Goal: Complete application form

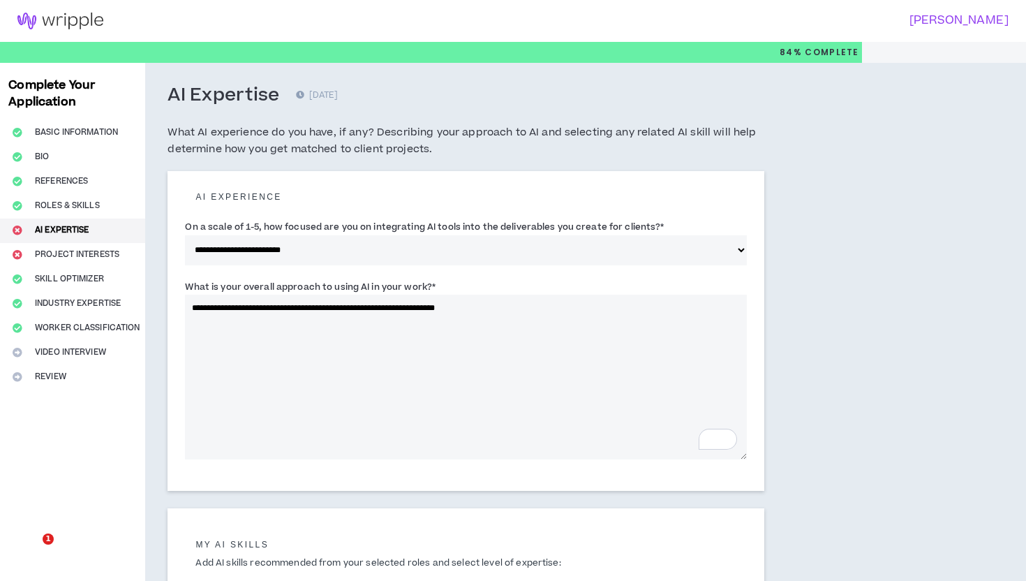
select select "*"
click at [413, 313] on textarea "**********" at bounding box center [466, 377] width 562 height 165
click at [413, 309] on textarea "**********" at bounding box center [466, 377] width 562 height 165
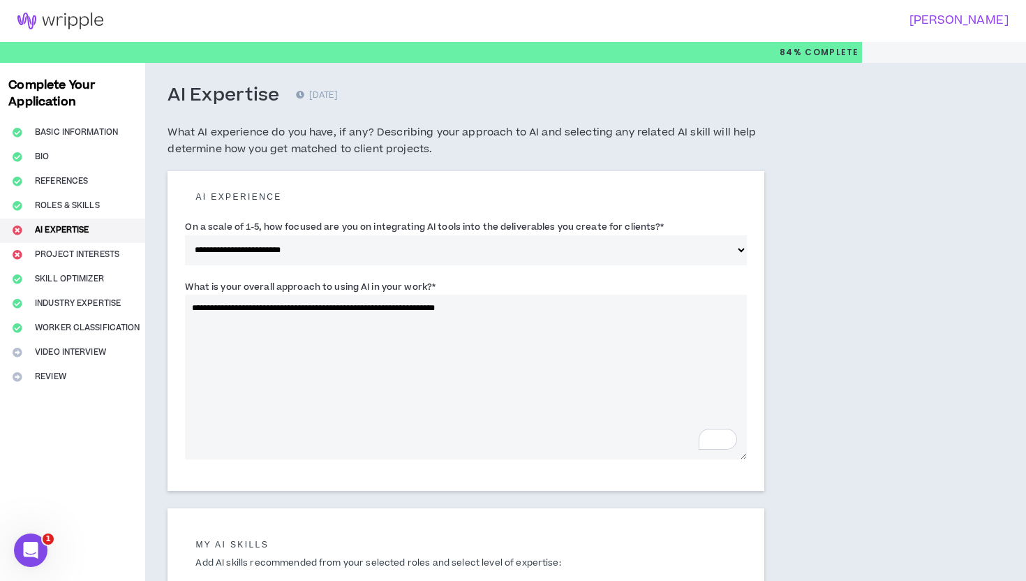
click at [413, 309] on textarea "**********" at bounding box center [466, 377] width 562 height 165
click at [665, 305] on textarea "**********" at bounding box center [466, 377] width 562 height 165
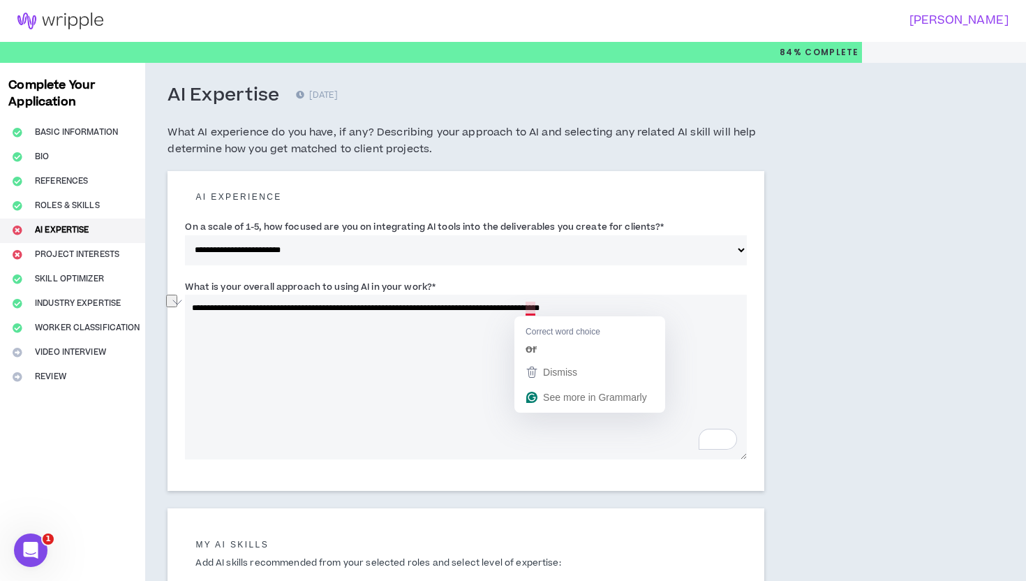
drag, startPoint x: 638, startPoint y: 313, endPoint x: 556, endPoint y: 315, distance: 81.7
click at [552, 315] on textarea "**********" at bounding box center [466, 377] width 562 height 165
drag, startPoint x: 531, startPoint y: 308, endPoint x: 639, endPoint y: 309, distance: 107.5
click at [638, 309] on textarea "**********" at bounding box center [466, 377] width 562 height 165
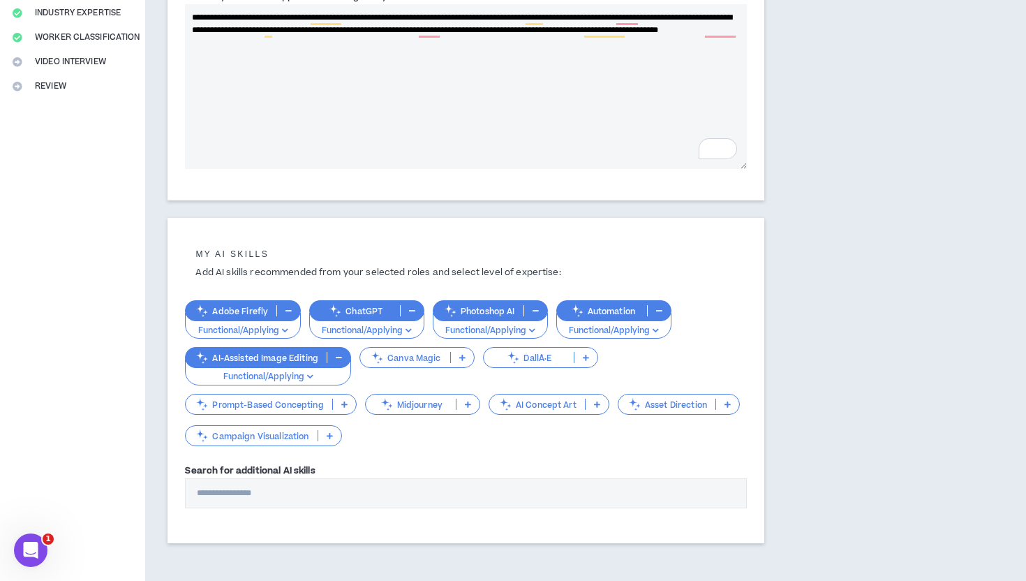
scroll to position [353, 0]
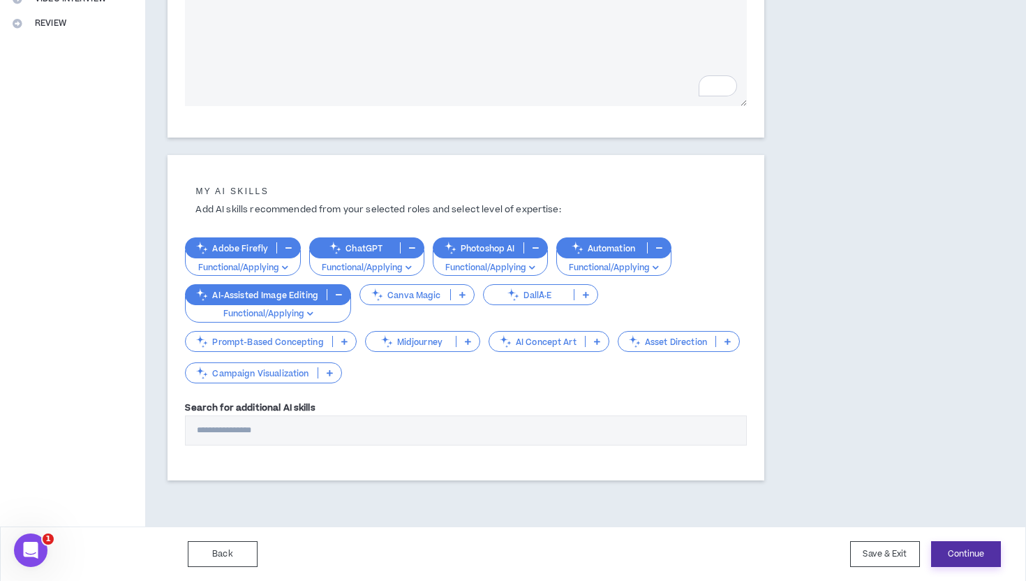
type textarea "**********"
click at [951, 554] on button "Continue" at bounding box center [966, 554] width 70 height 26
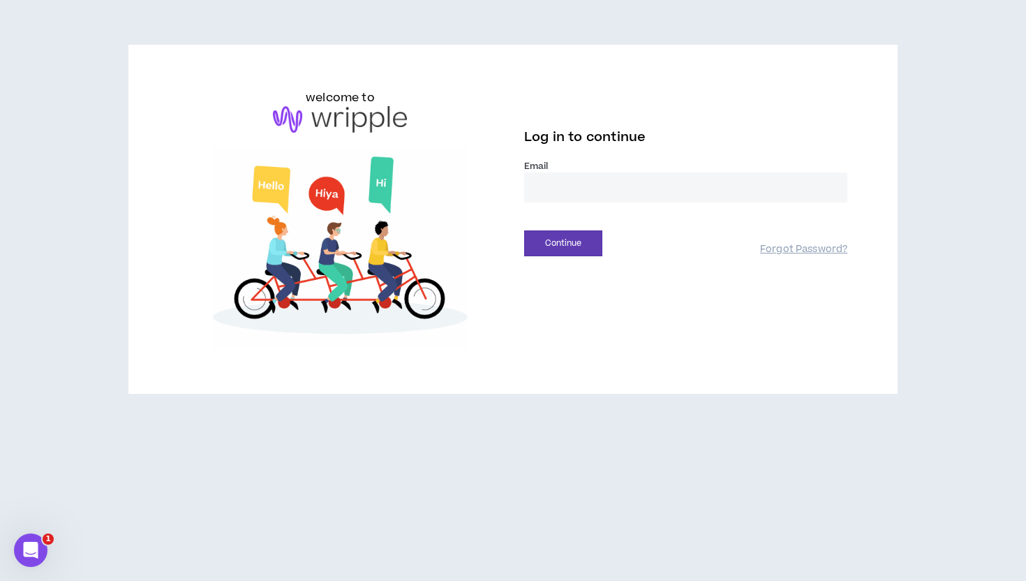
click at [563, 180] on input "email" at bounding box center [685, 187] width 323 height 30
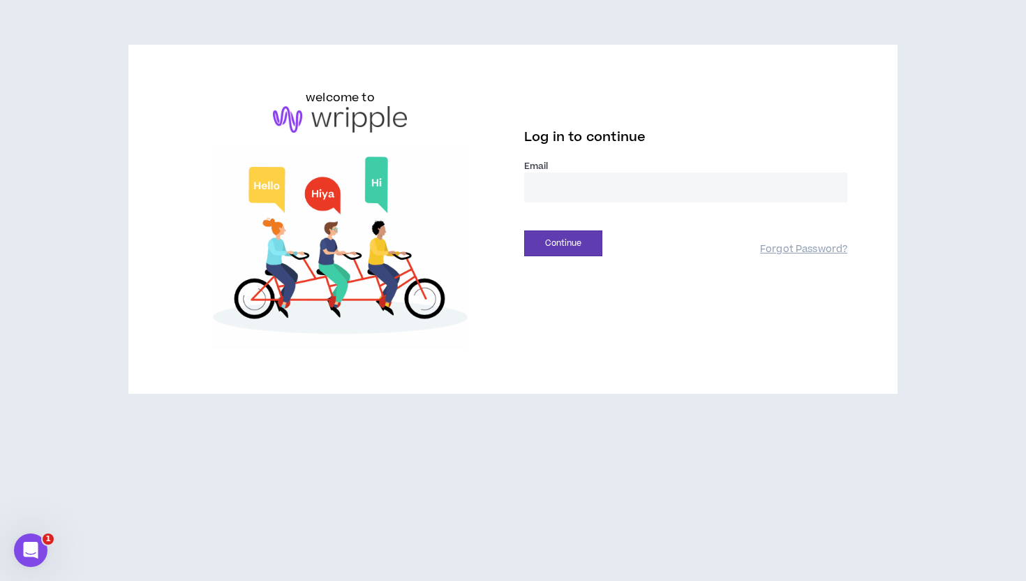
type input "**********"
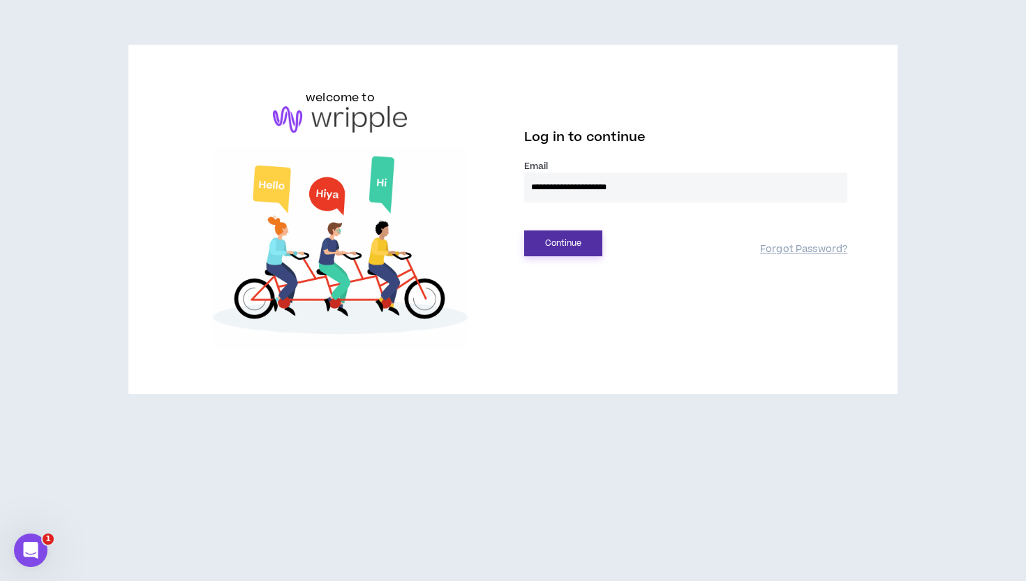
click at [579, 246] on button "Continue" at bounding box center [563, 243] width 78 height 26
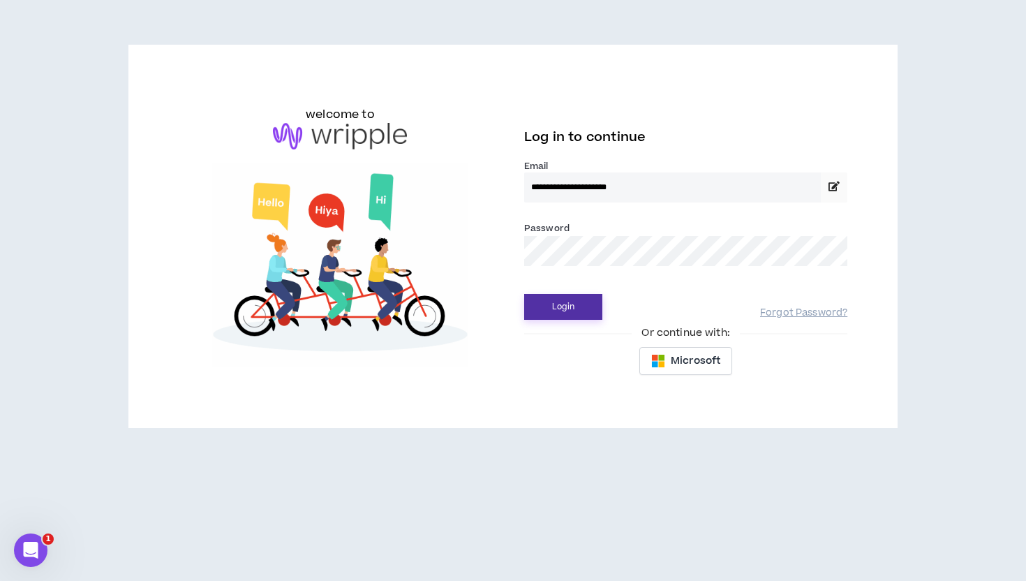
click at [574, 309] on button "Login" at bounding box center [563, 307] width 78 height 26
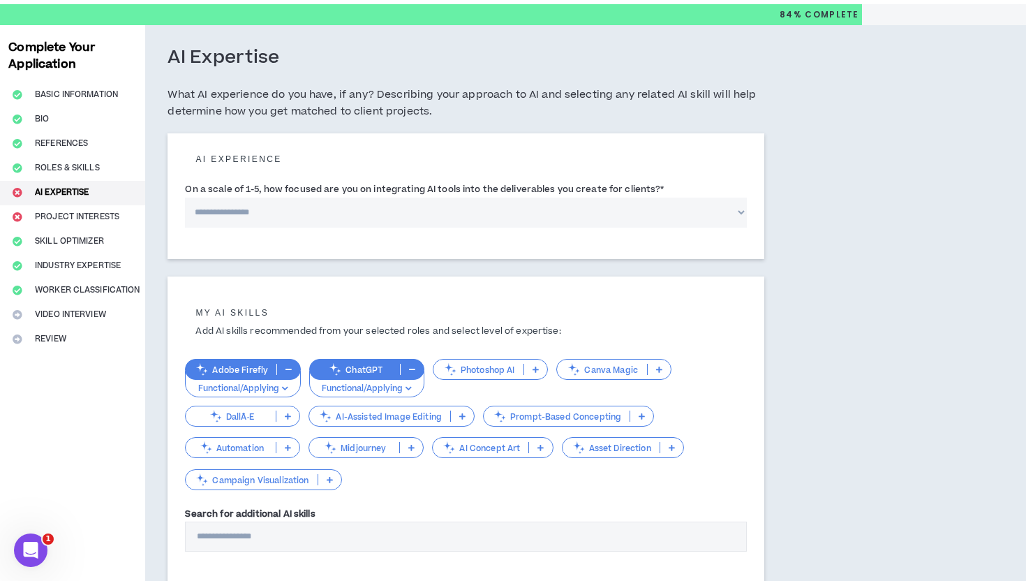
scroll to position [36, 0]
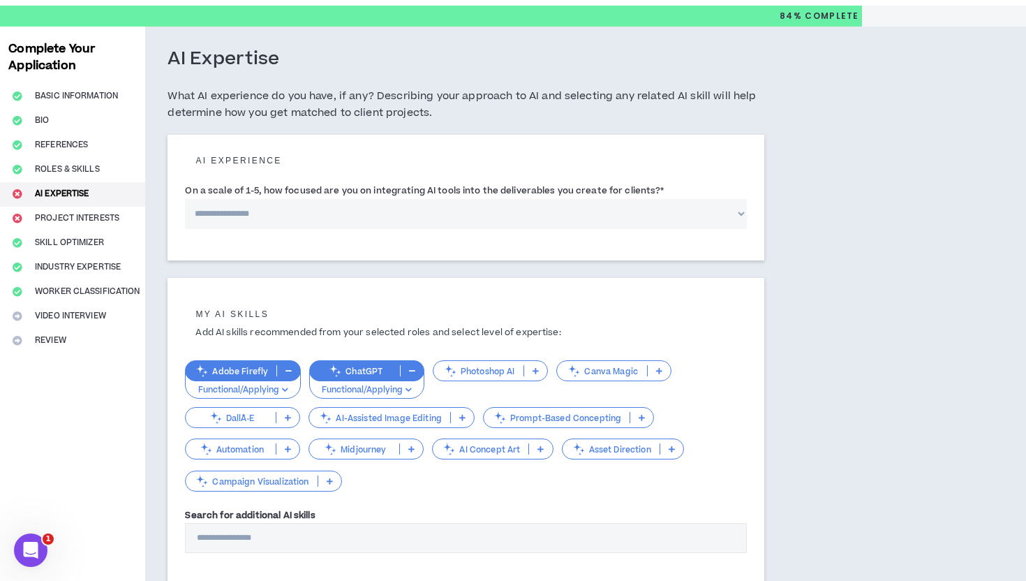
click at [565, 206] on select "**********" at bounding box center [466, 214] width 562 height 30
select select "*"
click at [185, 199] on select "**********" at bounding box center [466, 214] width 562 height 30
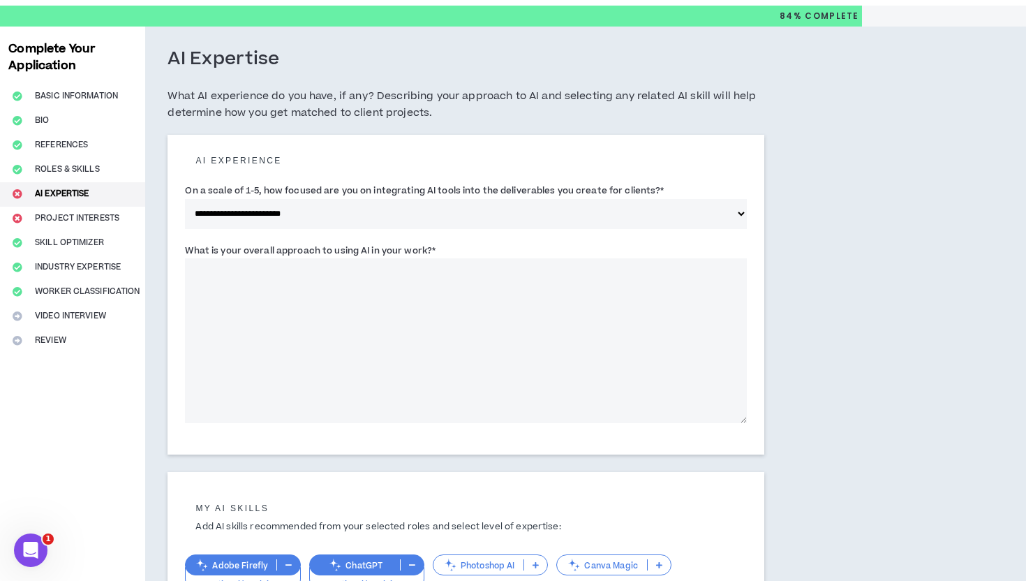
click at [426, 314] on textarea "What is your overall approach to using AI in your work? *" at bounding box center [466, 340] width 562 height 165
paste textarea "**********"
type textarea "**********"
click at [644, 285] on textarea "**********" at bounding box center [466, 340] width 562 height 165
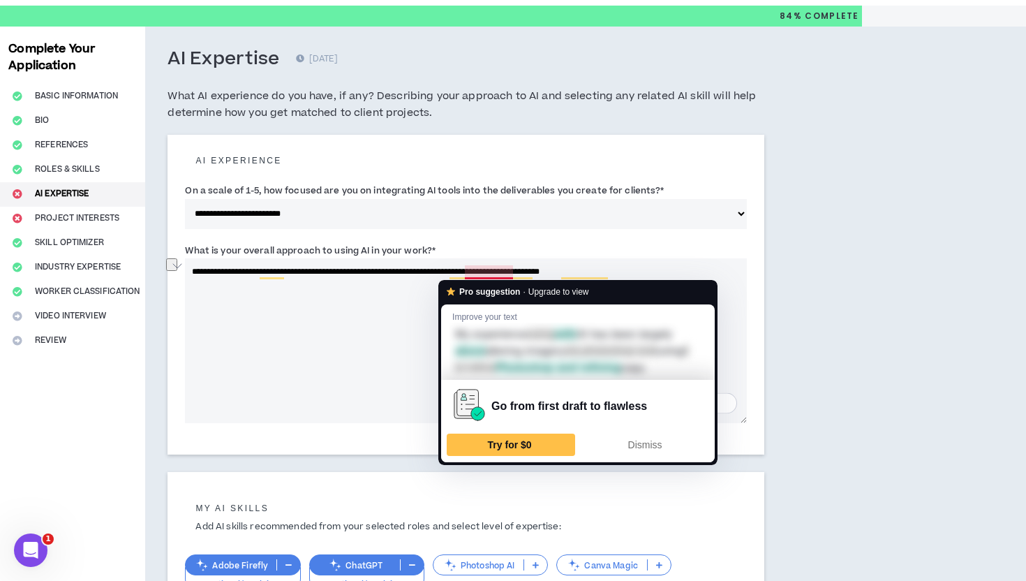
drag, startPoint x: 645, startPoint y: 285, endPoint x: 513, endPoint y: 272, distance: 132.5
click at [513, 272] on textarea "**********" at bounding box center [466, 340] width 562 height 165
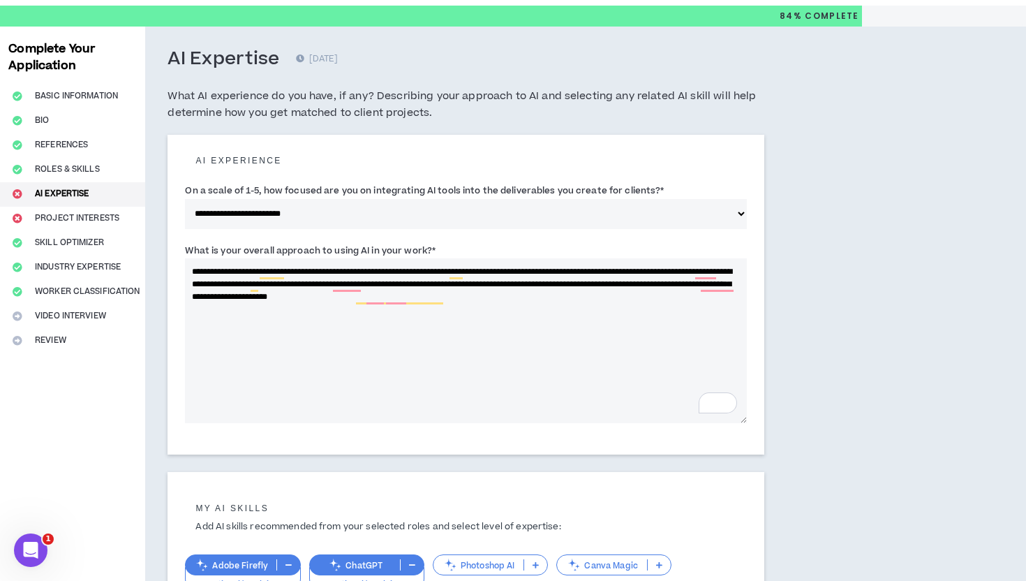
click at [598, 298] on textarea "**********" at bounding box center [466, 340] width 562 height 165
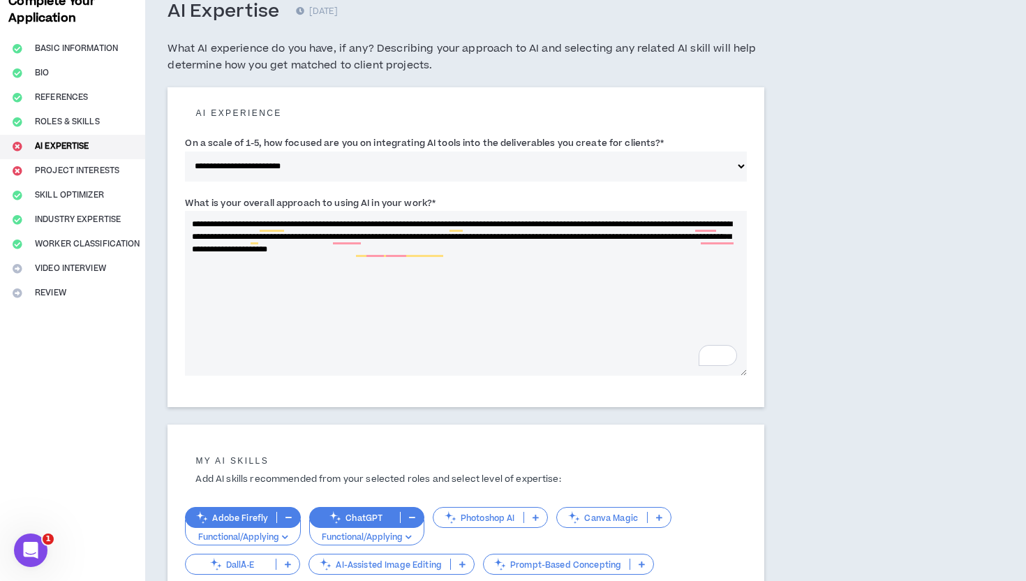
scroll to position [84, 0]
type textarea "**********"
click at [800, 292] on div "**********" at bounding box center [530, 379] width 770 height 802
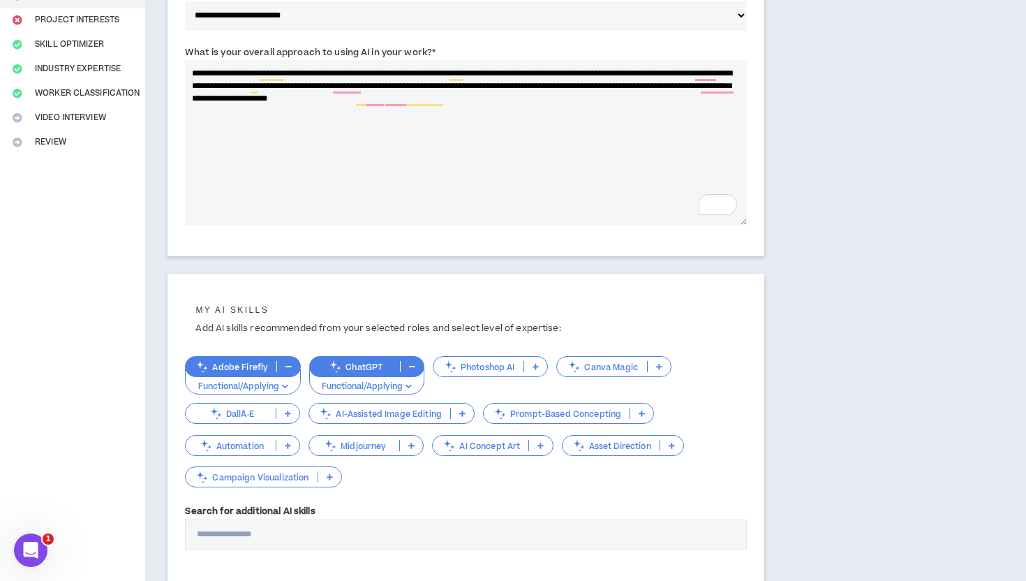
scroll to position [338, 0]
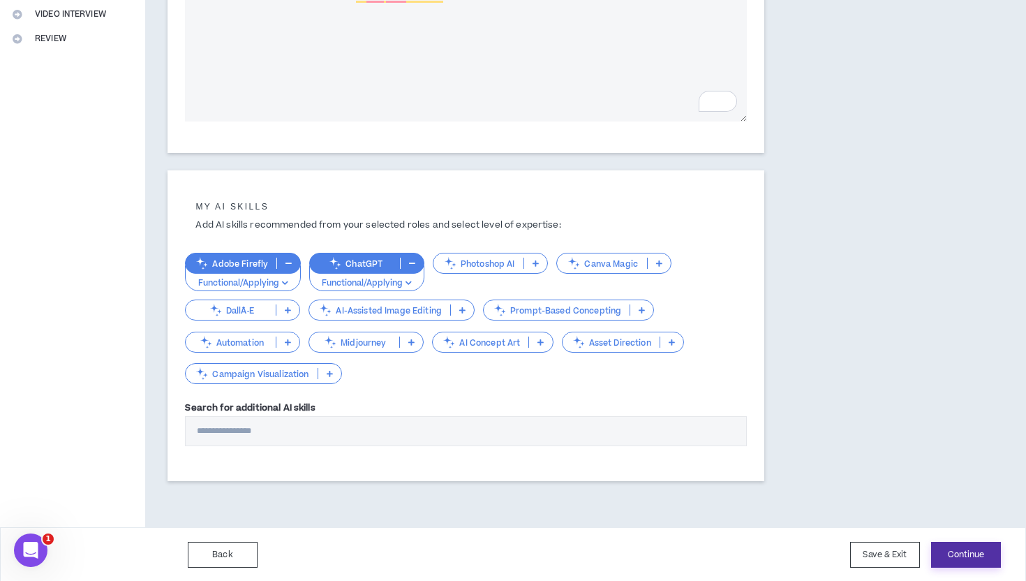
click at [959, 562] on button "Continue" at bounding box center [966, 555] width 70 height 26
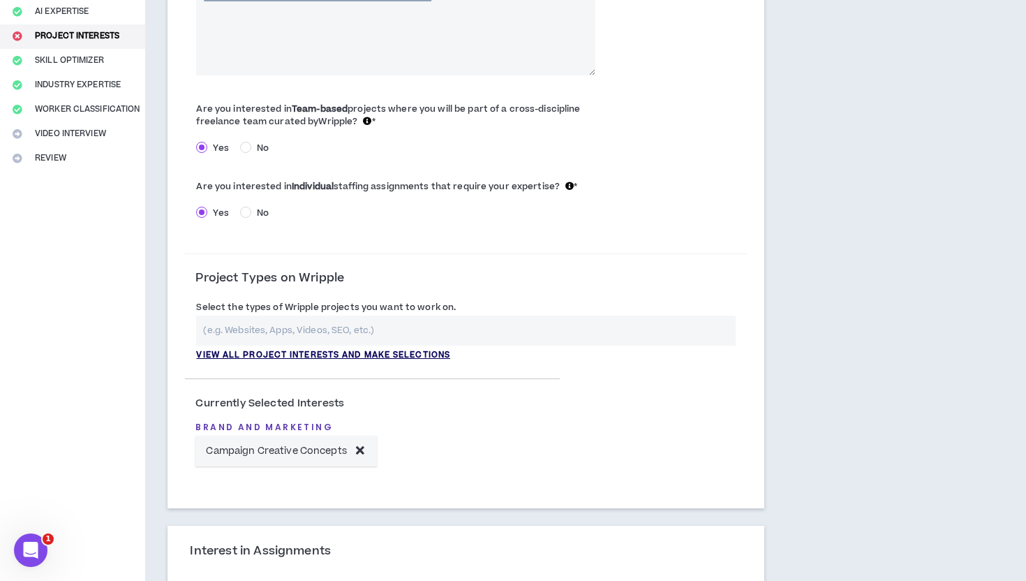
scroll to position [220, 0]
click at [366, 329] on input "text" at bounding box center [466, 329] width 540 height 30
click at [320, 251] on form "We want to know what you like to do: * Are you interested in Team-based project…" at bounding box center [466, 225] width 562 height 521
click at [296, 355] on p "View all project interests and make selections" at bounding box center [323, 354] width 254 height 13
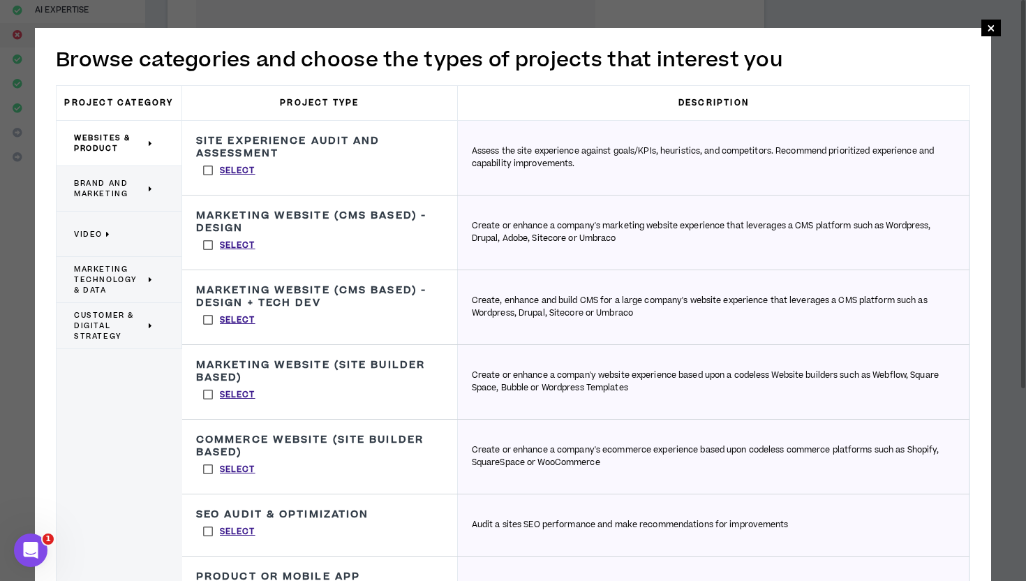
click at [114, 179] on span "Brand and Marketing" at bounding box center [109, 188] width 71 height 21
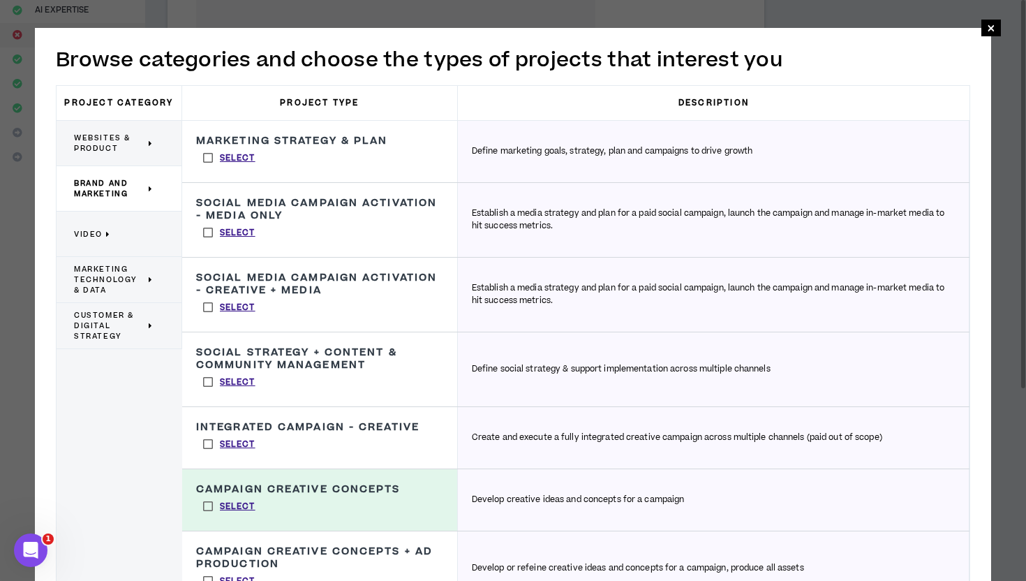
click at [87, 138] on span "Websites & Product" at bounding box center [109, 143] width 71 height 21
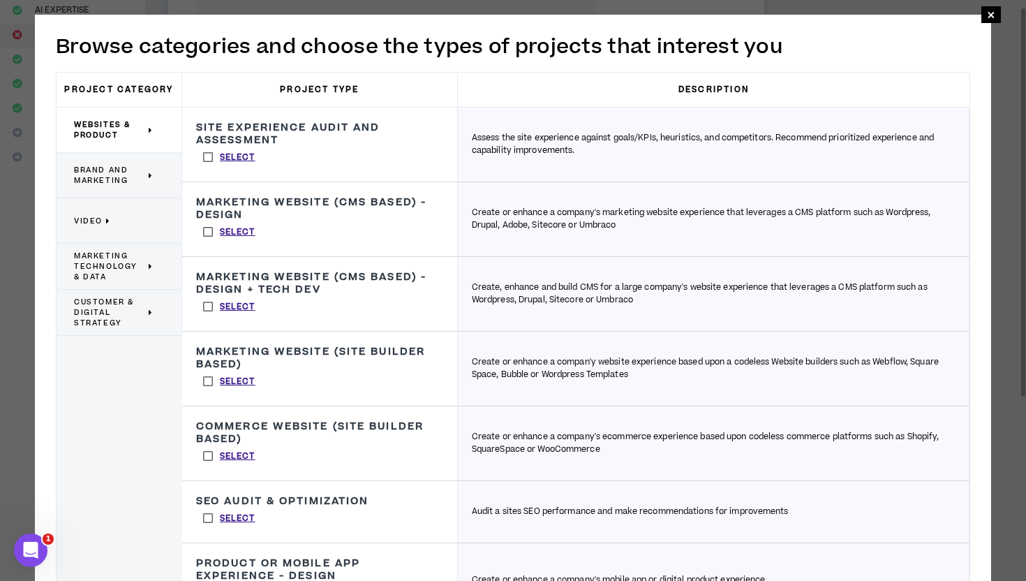
click at [105, 175] on span "Brand and Marketing" at bounding box center [109, 175] width 71 height 21
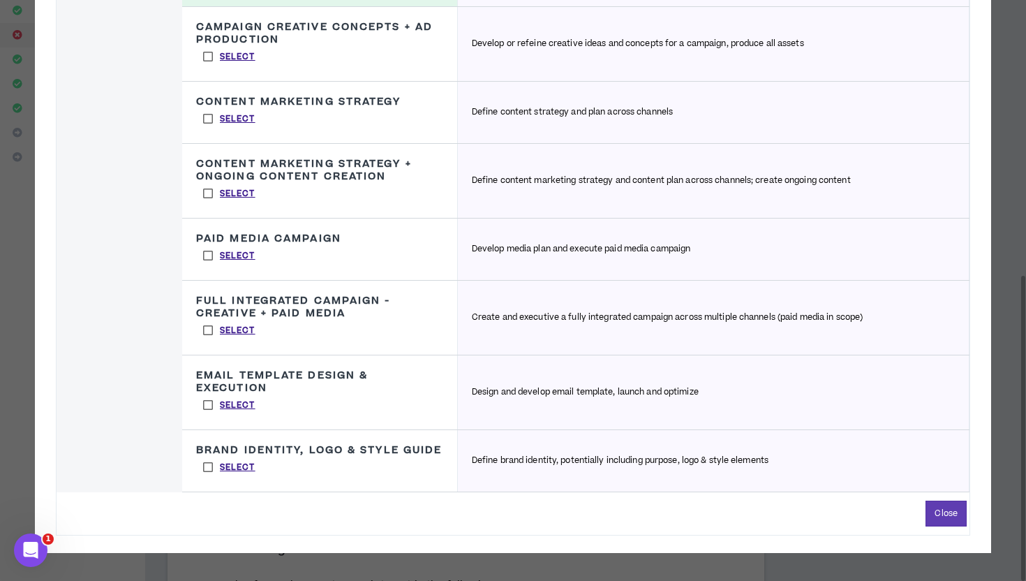
click at [208, 467] on label "Select" at bounding box center [229, 467] width 66 height 21
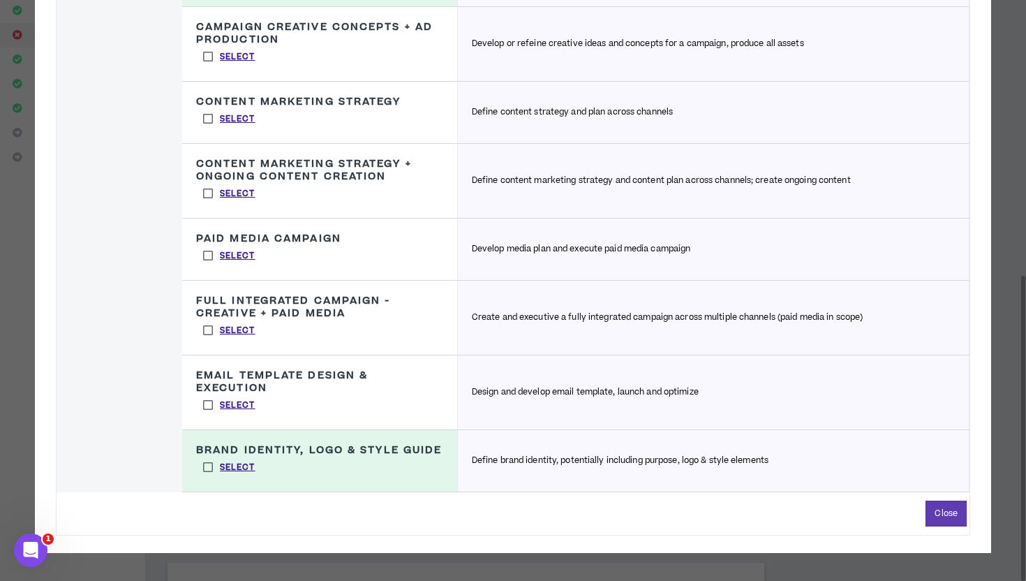
click at [203, 404] on label "Select" at bounding box center [229, 404] width 66 height 21
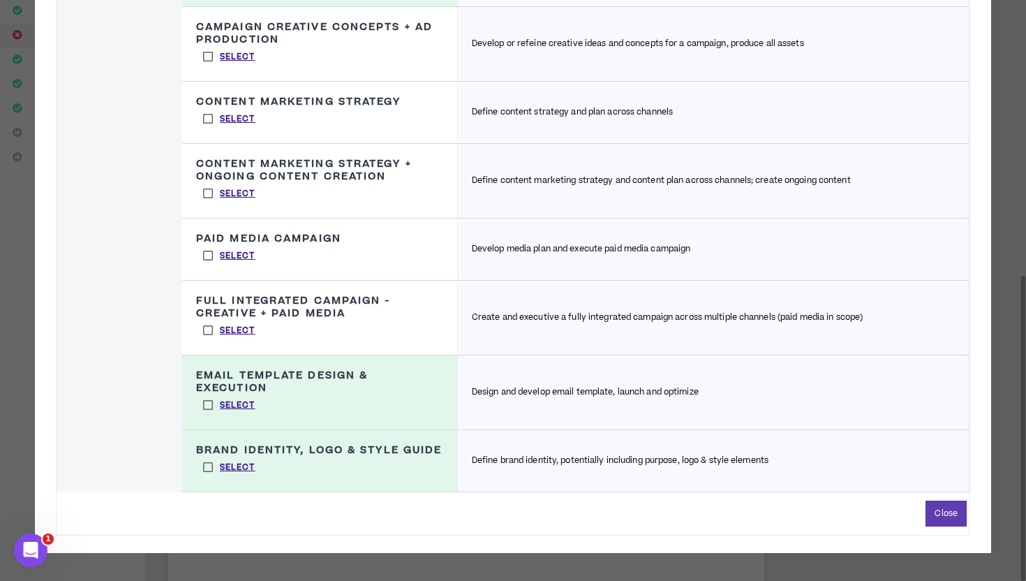
click at [204, 335] on label "Select" at bounding box center [229, 330] width 66 height 21
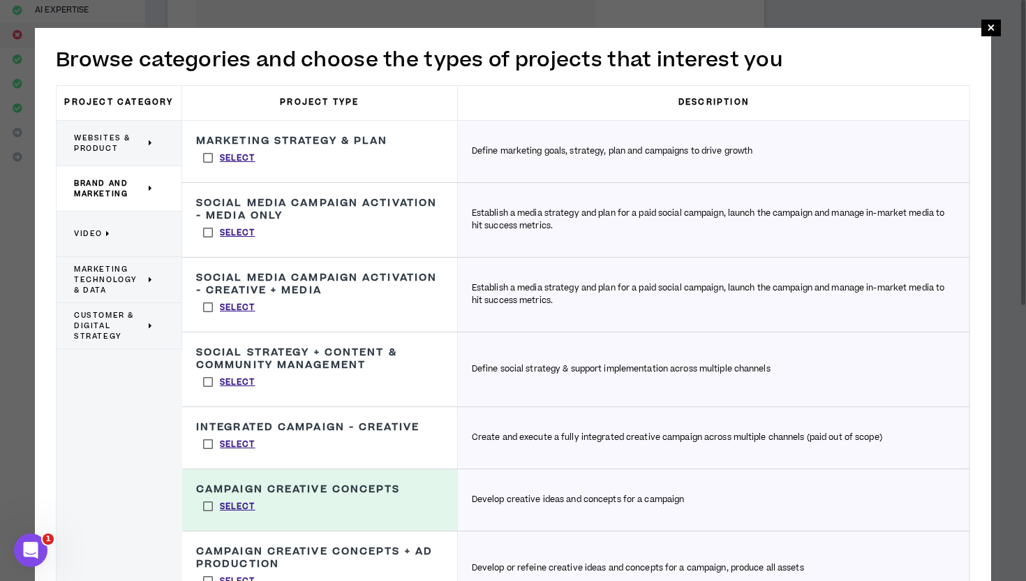
click at [112, 310] on span "Customer & Digital Strategy" at bounding box center [109, 325] width 71 height 31
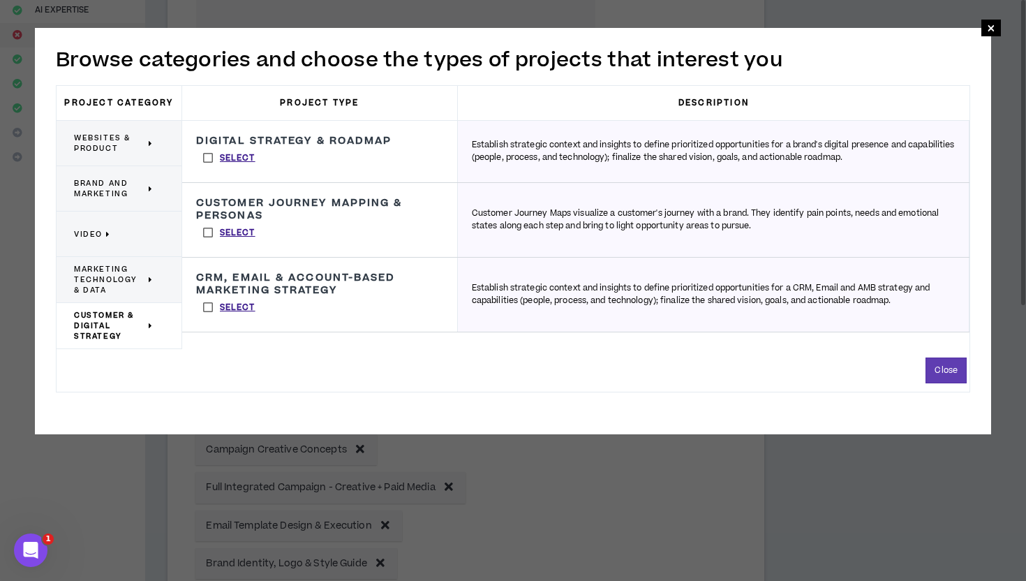
click at [126, 274] on span "Marketing Technology & Data" at bounding box center [109, 279] width 71 height 31
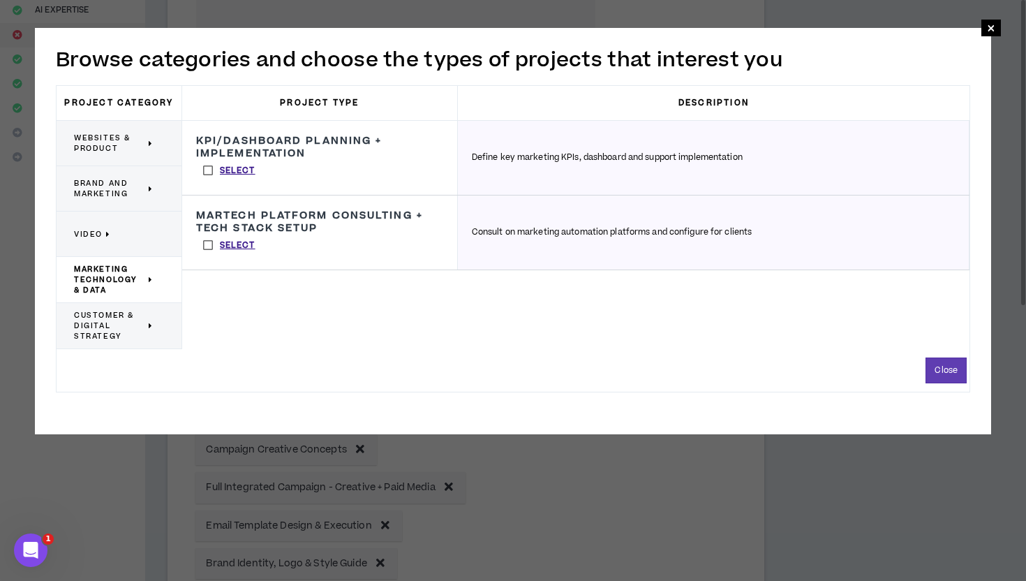
click at [101, 240] on p "Video" at bounding box center [114, 233] width 80 height 31
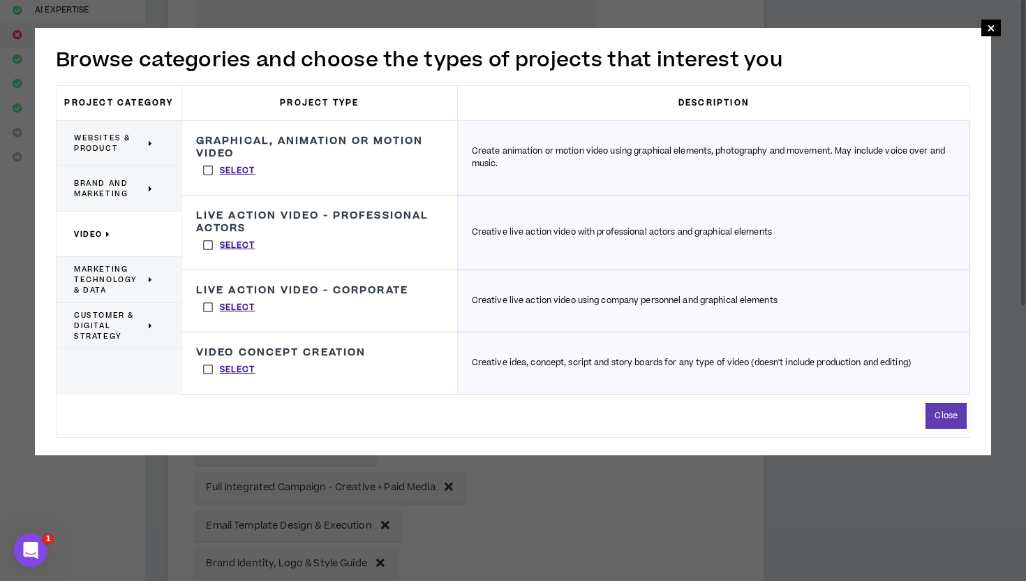
click at [109, 188] on span "Brand and Marketing" at bounding box center [109, 188] width 71 height 21
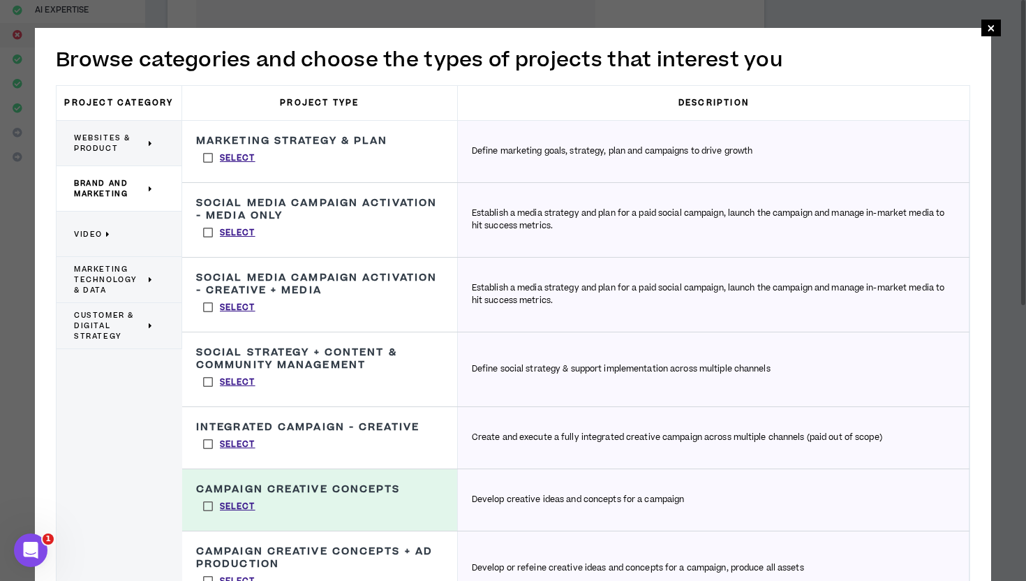
click at [126, 147] on span "Websites & Product" at bounding box center [109, 143] width 71 height 21
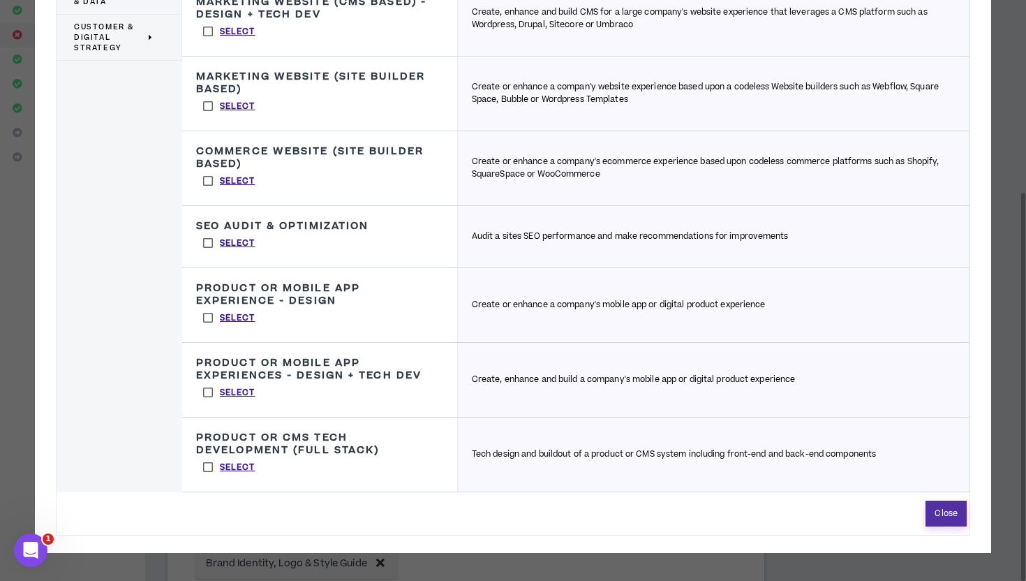
click at [933, 511] on button "Close" at bounding box center [946, 513] width 41 height 26
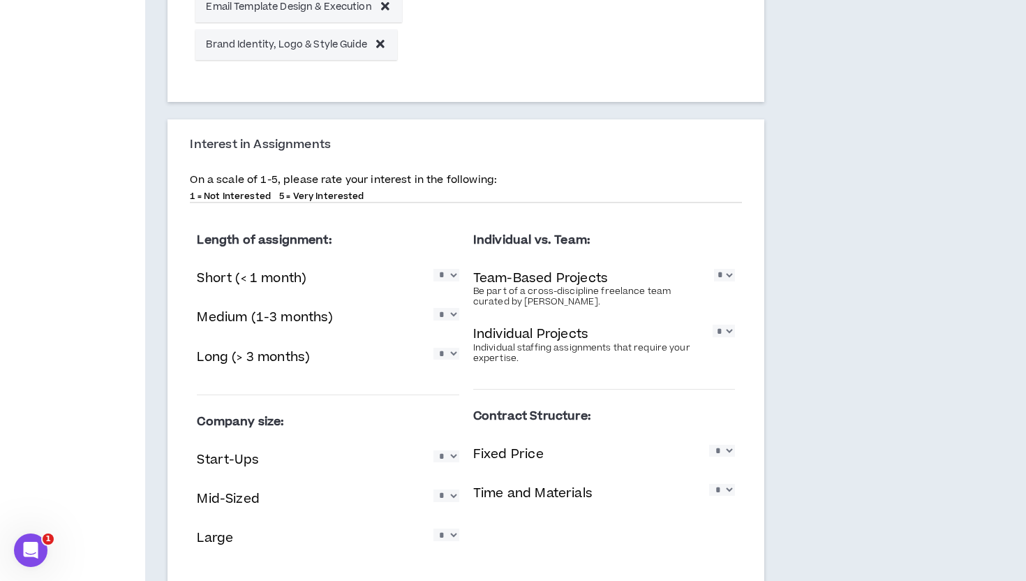
scroll to position [751, 0]
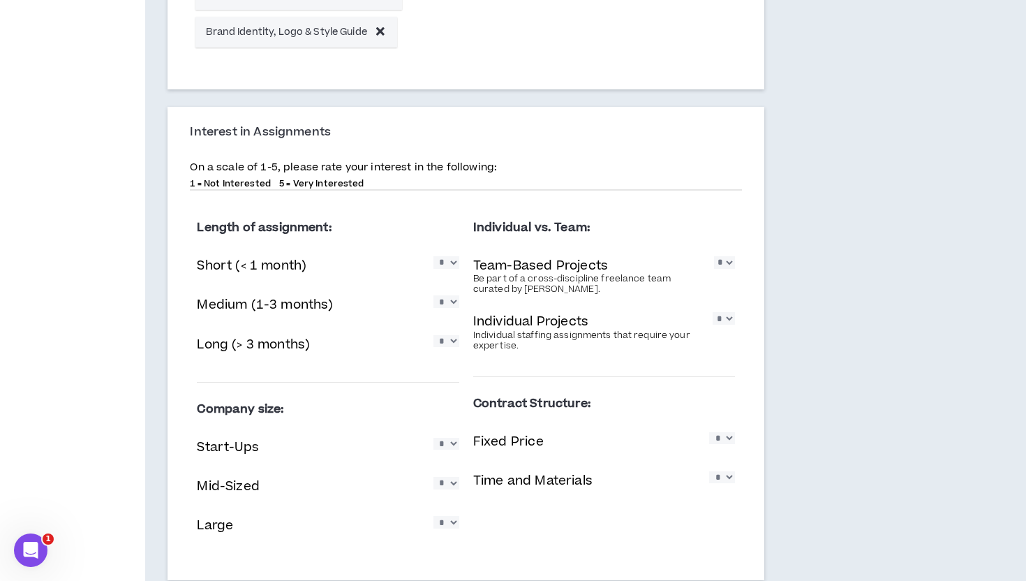
click at [444, 341] on select "* * * * *" at bounding box center [446, 341] width 26 height 12
click at [456, 341] on select "* * * * *" at bounding box center [446, 341] width 26 height 12
select select "*"
click at [433, 335] on select "* * * * *" at bounding box center [446, 341] width 26 height 12
click at [449, 306] on select "* * * * *" at bounding box center [446, 301] width 26 height 12
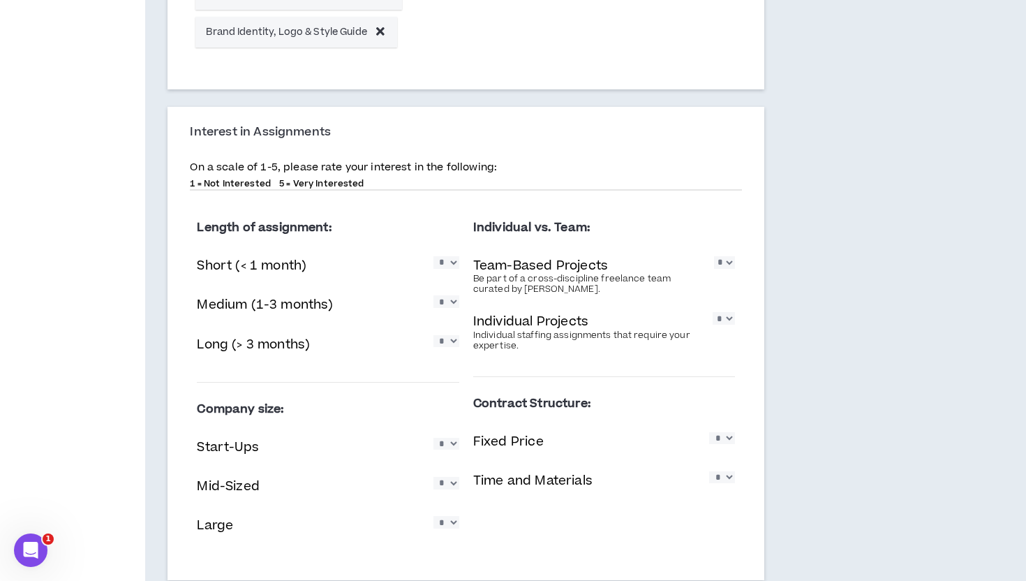
select select "*"
click at [433, 296] on select "* * * * *" at bounding box center [446, 301] width 26 height 12
click at [730, 263] on select "* * * * *" at bounding box center [724, 262] width 21 height 12
select select "*"
click at [714, 257] on select "* * * * *" at bounding box center [724, 262] width 21 height 12
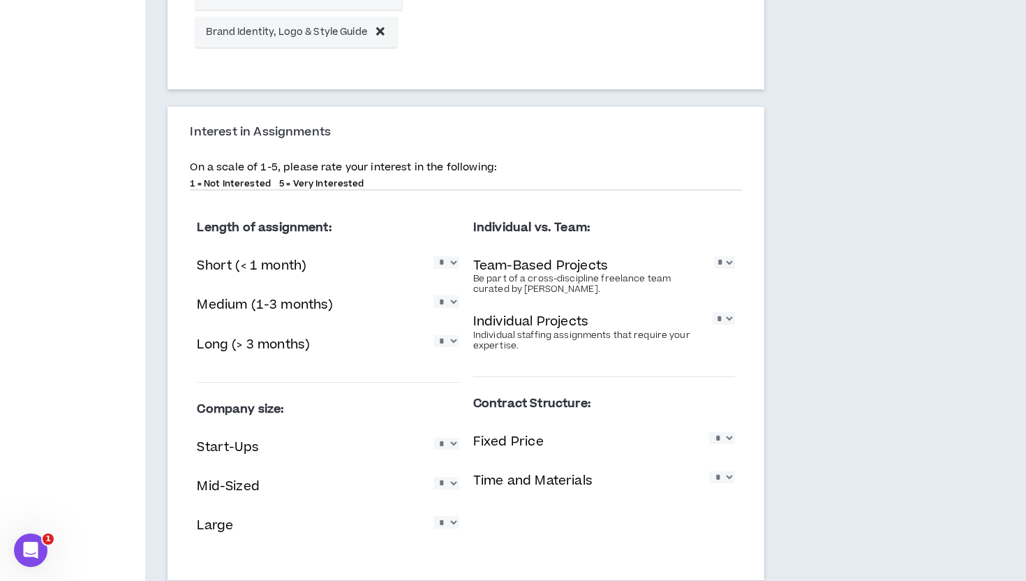
click at [725, 324] on select "* * * * *" at bounding box center [724, 318] width 22 height 12
select select "*"
click at [713, 313] on select "* * * * *" at bounding box center [724, 318] width 22 height 12
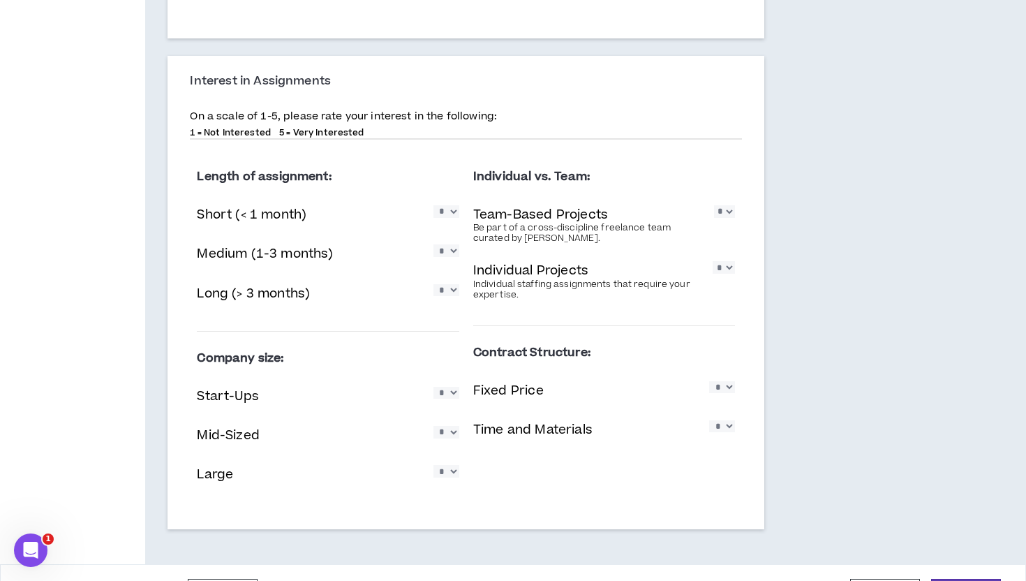
scroll to position [840, 0]
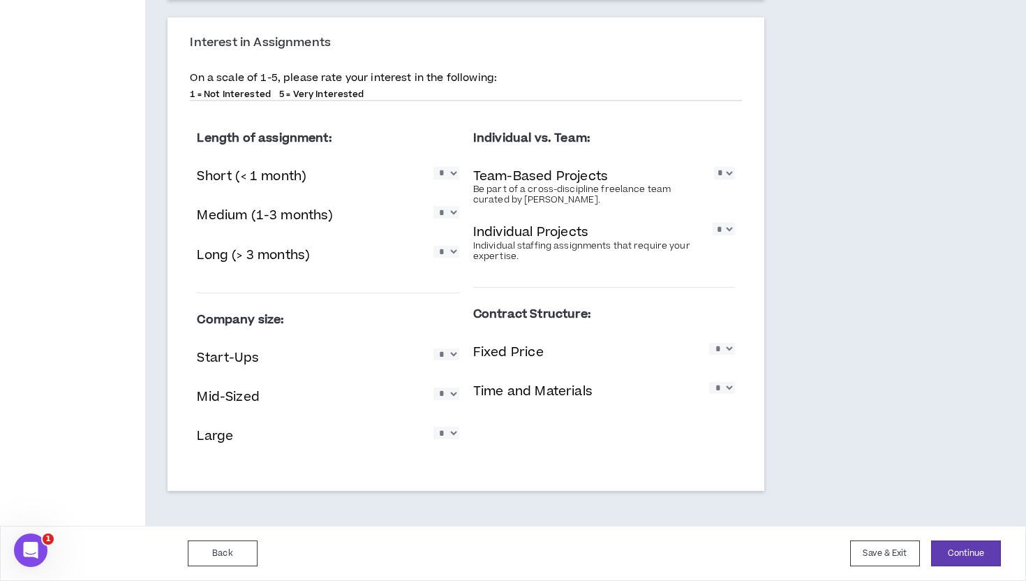
click at [447, 355] on select "* * * * *" at bounding box center [446, 354] width 26 height 12
click at [440, 392] on select "* * * * *" at bounding box center [446, 393] width 26 height 12
select select "*"
click at [433, 387] on select "* * * * *" at bounding box center [446, 393] width 26 height 12
click at [449, 434] on select "* * * * *" at bounding box center [446, 432] width 26 height 12
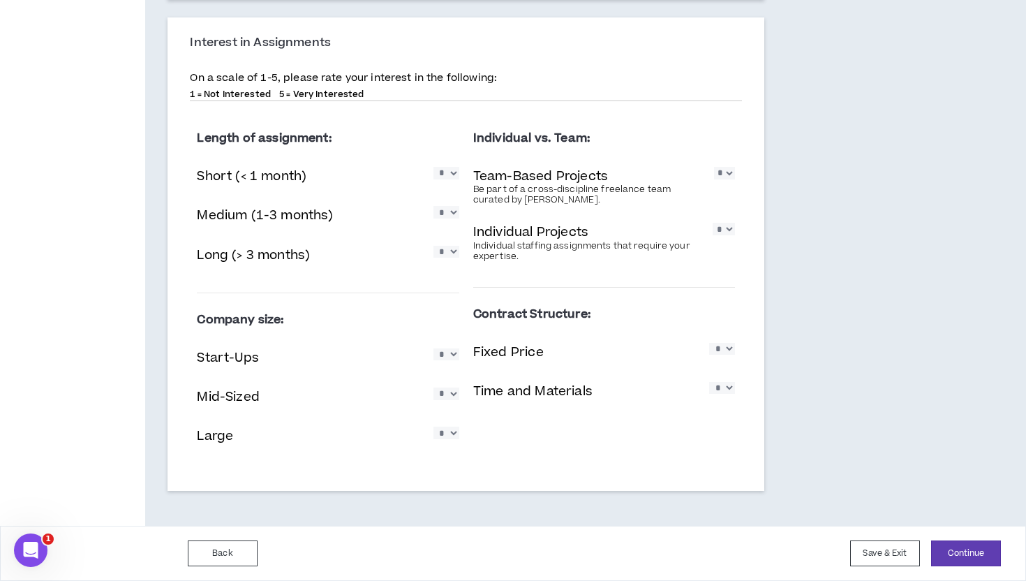
select select "*"
click at [433, 427] on select "* * * * *" at bounding box center [446, 432] width 26 height 12
click at [731, 352] on select "* * * * *" at bounding box center [722, 349] width 26 height 12
click at [727, 352] on select "* * * * *" at bounding box center [722, 349] width 26 height 12
select select "*"
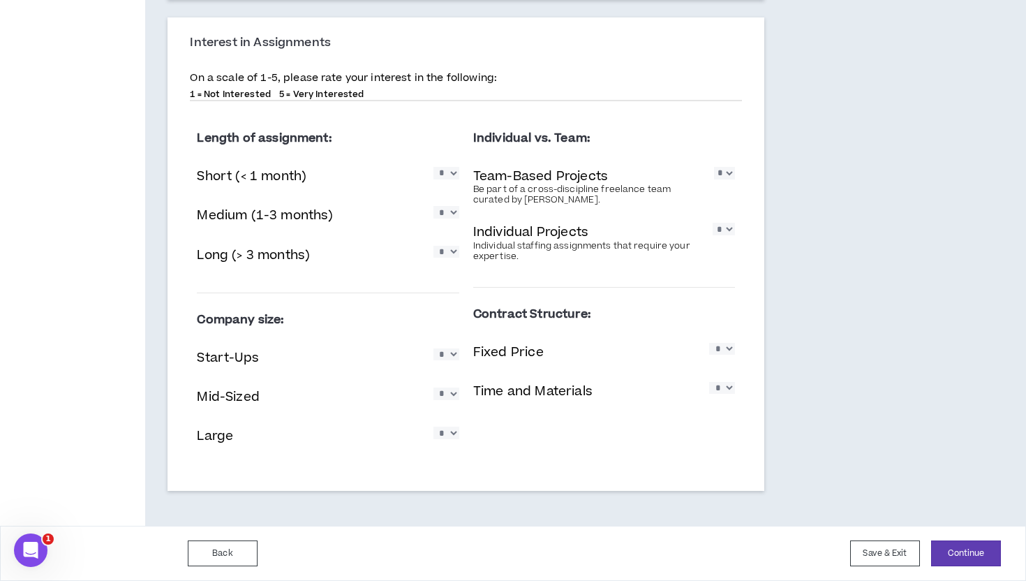
click at [709, 343] on select "* * * * *" at bounding box center [722, 349] width 26 height 12
click at [729, 394] on select "* * * * *" at bounding box center [722, 388] width 26 height 12
select select "*"
click at [709, 382] on select "* * * * *" at bounding box center [722, 388] width 26 height 12
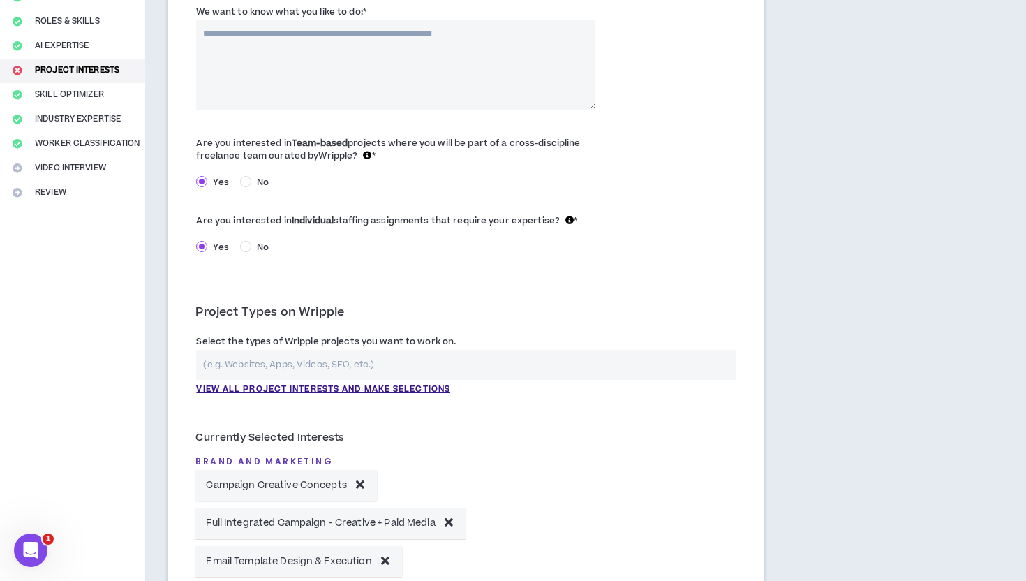
scroll to position [185, 0]
click at [436, 357] on input "text" at bounding box center [466, 364] width 540 height 30
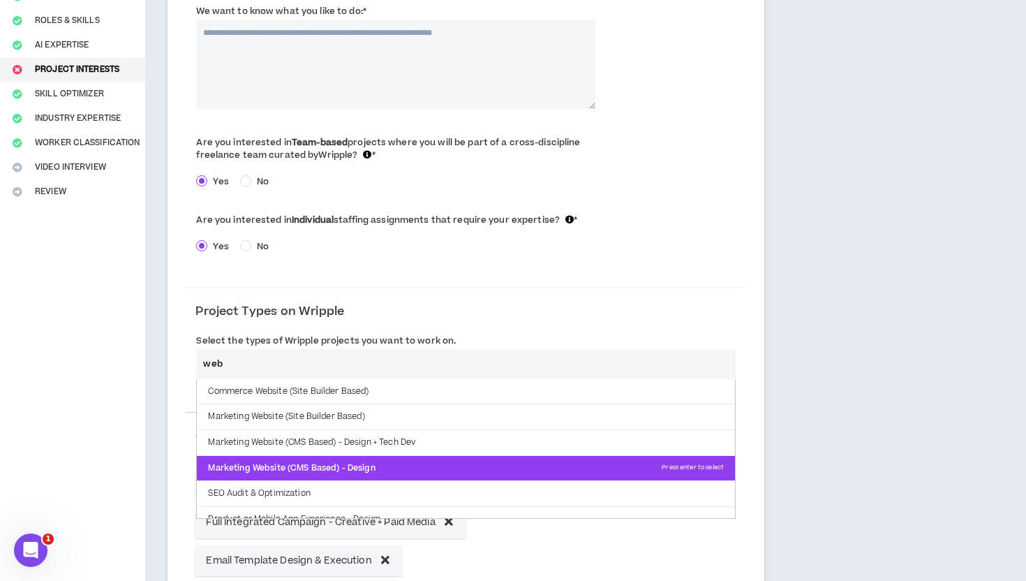
type input "web"
click at [288, 470] on p "Marketing Website (CMS Based) - Design Press enter to select" at bounding box center [466, 468] width 538 height 25
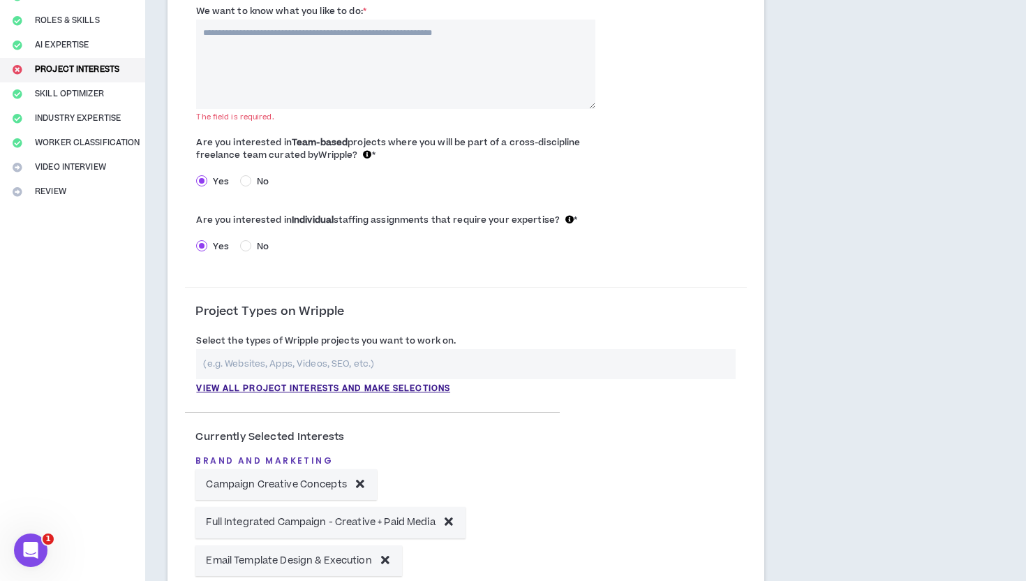
click at [290, 360] on input "text" at bounding box center [466, 364] width 540 height 30
type input "e"
type input "m"
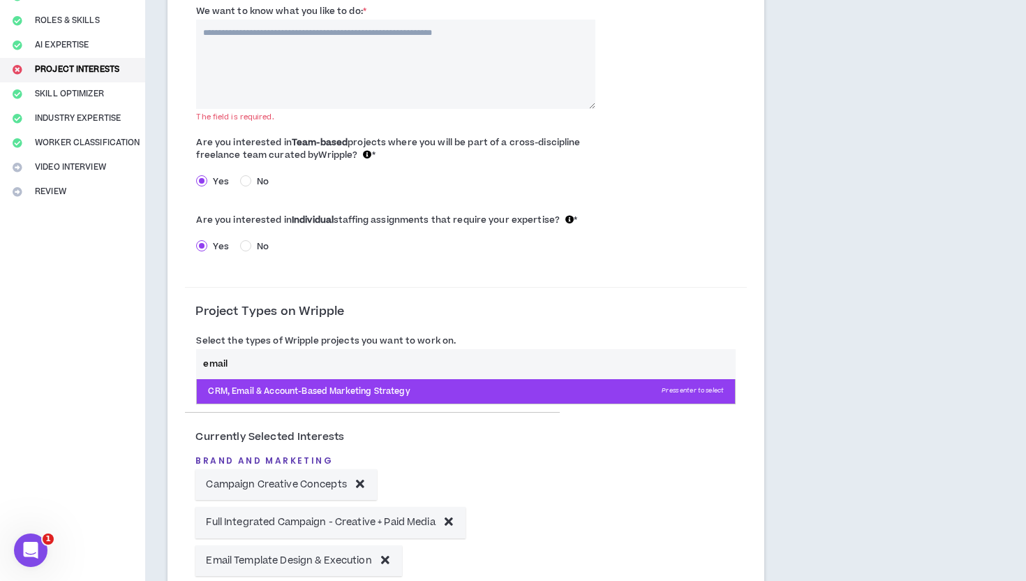
type input "email"
click at [299, 396] on p "CRM, Email & Account-Based Marketing Strategy Press enter to select" at bounding box center [466, 391] width 538 height 25
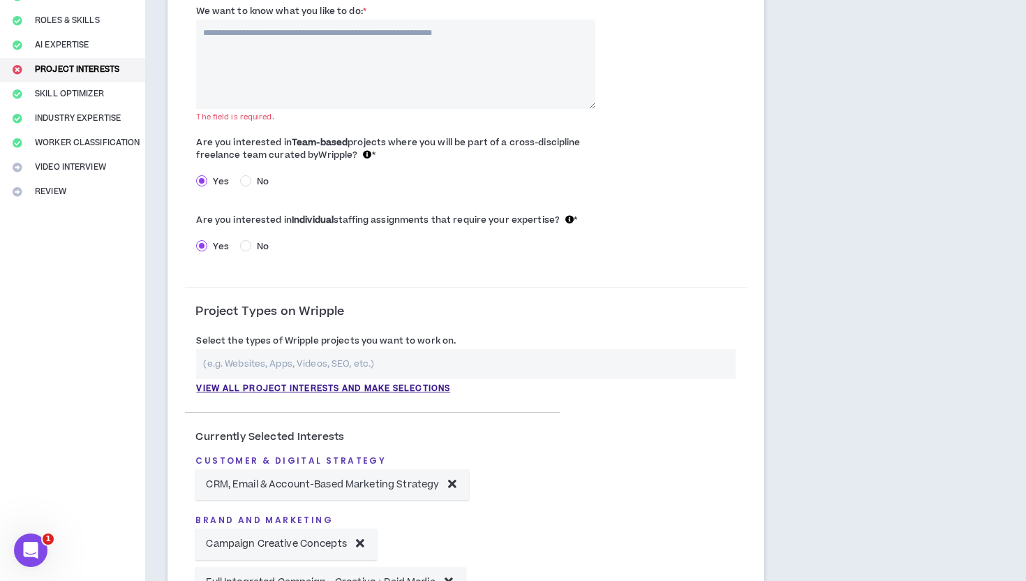
click at [292, 363] on input "text" at bounding box center [466, 364] width 540 height 30
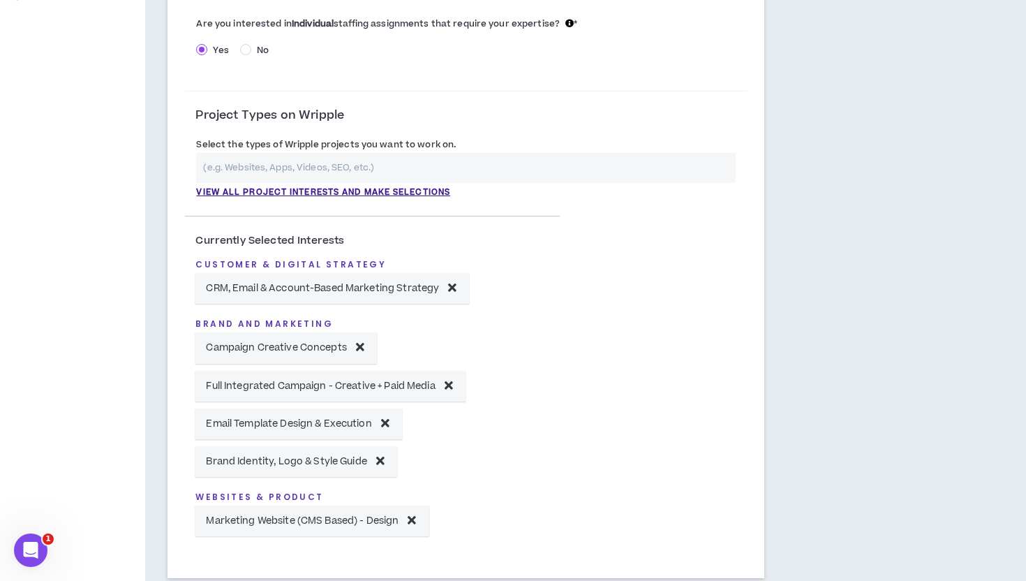
scroll to position [0, 0]
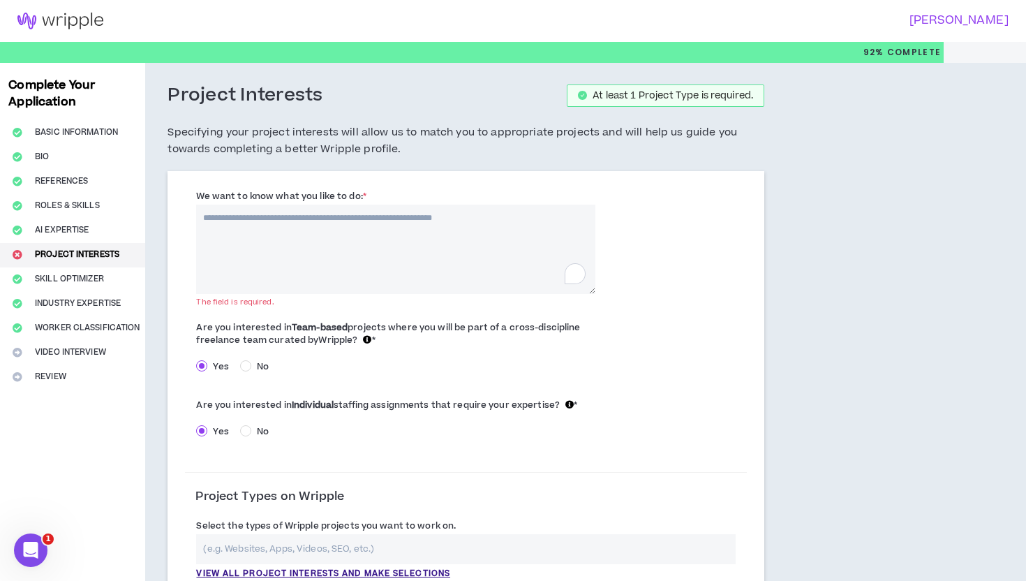
click at [465, 251] on textarea "We want to know what you like to do: *" at bounding box center [395, 249] width 399 height 89
